Goal: Information Seeking & Learning: Learn about a topic

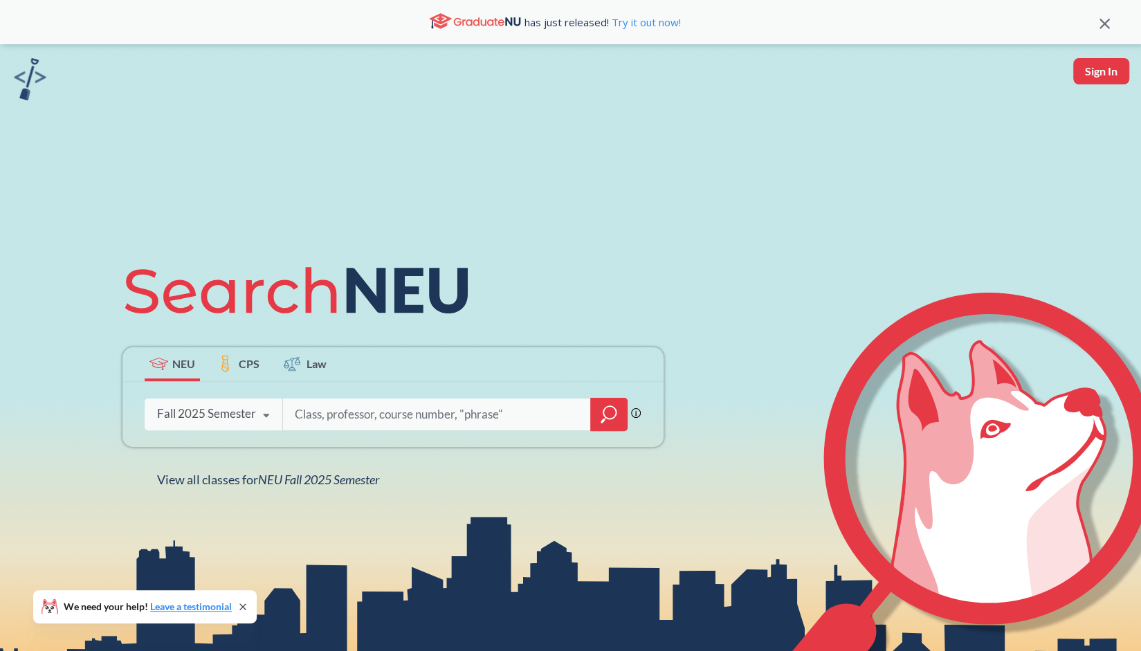
click at [216, 406] on div "Fall 2025 Semester Fall 2025 Semester Summer 2 2025 Semester Summer Full 2025 S…" at bounding box center [214, 414] width 138 height 35
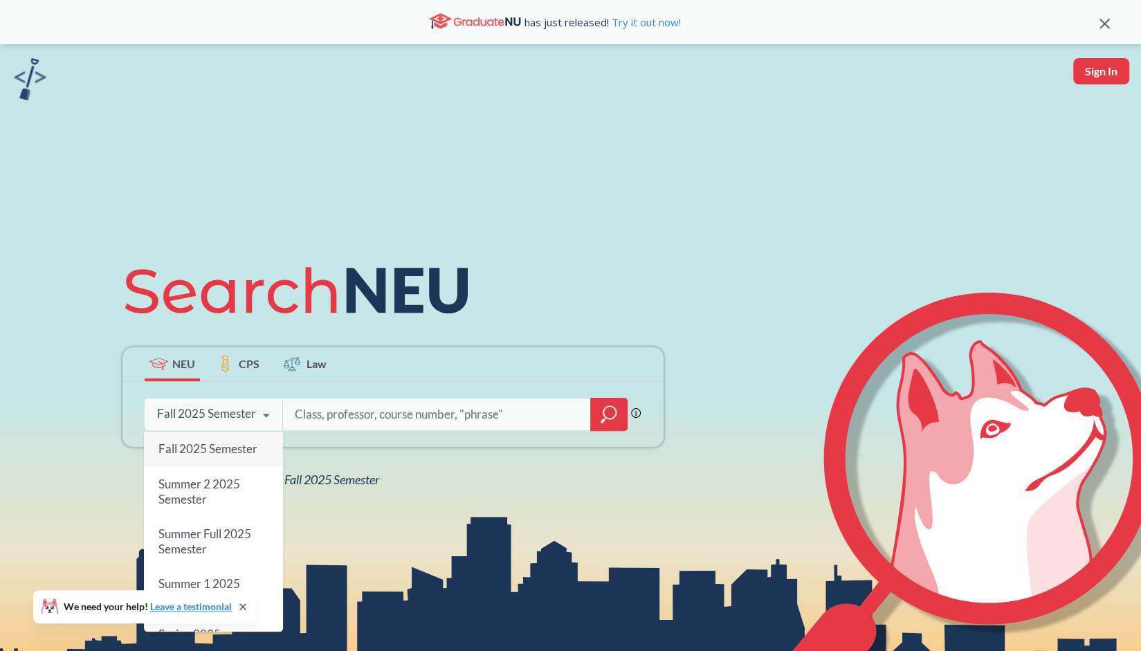
click at [366, 434] on div "Phrase search guarantees the exact search appears in the results. Ex. If you wa…" at bounding box center [392, 414] width 541 height 65
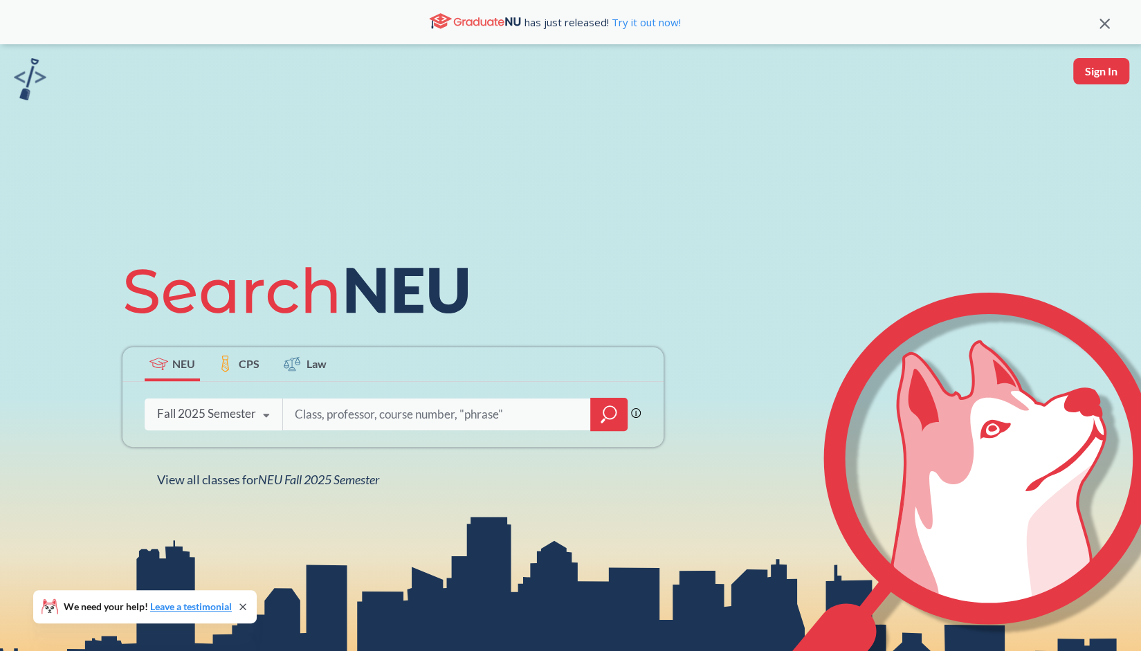
click at [261, 423] on icon at bounding box center [266, 416] width 26 height 39
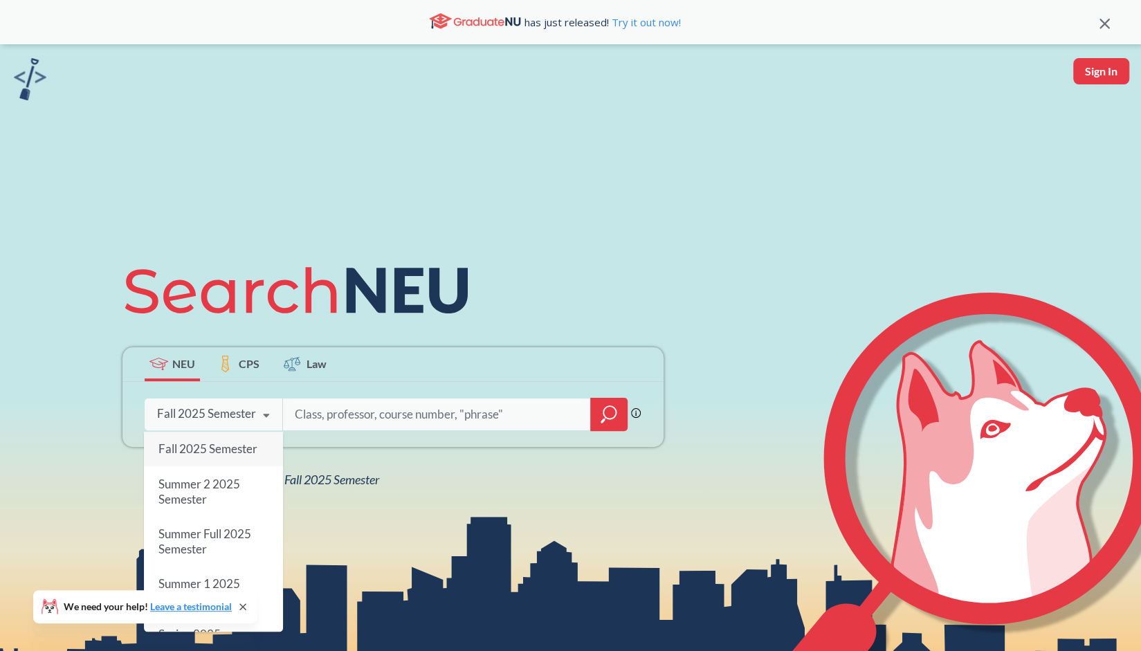
click at [322, 423] on input "search" at bounding box center [437, 414] width 288 height 29
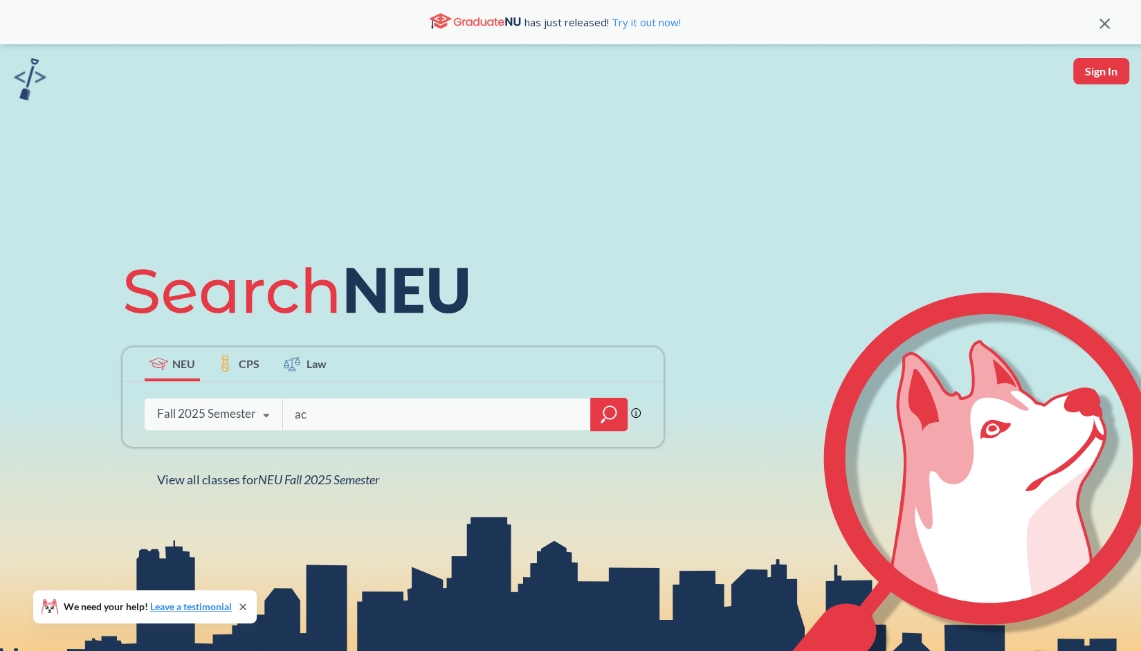
type input "a"
type input "finance"
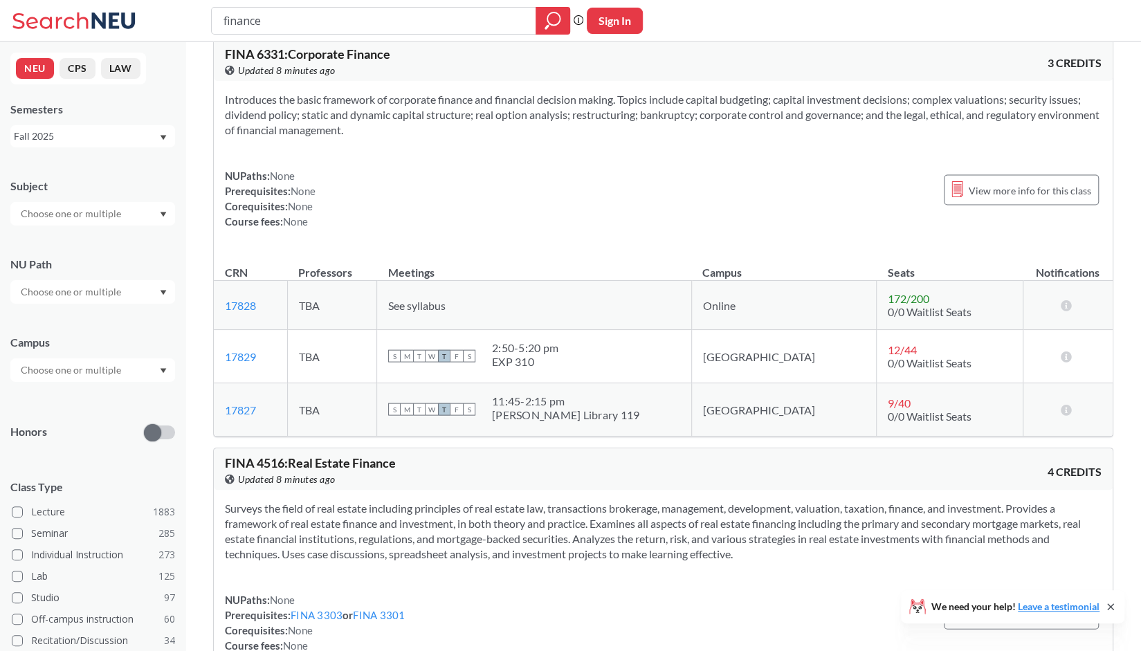
scroll to position [1730, 0]
drag, startPoint x: 776, startPoint y: 24, endPoint x: 781, endPoint y: 1, distance: 23.2
click at [776, 24] on div "finance Phrase search guarantees the exact search appears in the results. Ex. I…" at bounding box center [570, 21] width 1141 height 42
